Goal: Task Accomplishment & Management: Manage account settings

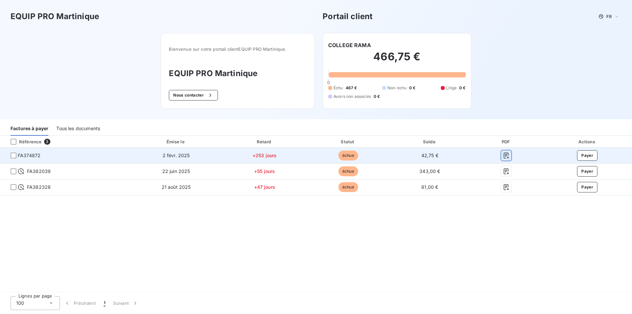
click at [507, 154] on icon "button" at bounding box center [506, 155] width 7 height 7
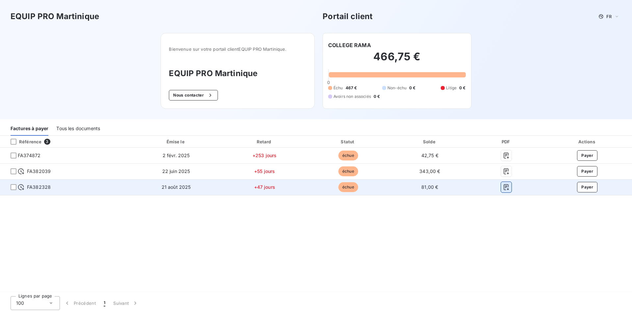
click at [507, 188] on icon "button" at bounding box center [506, 187] width 5 height 6
